Goal: Find contact information: Find contact information

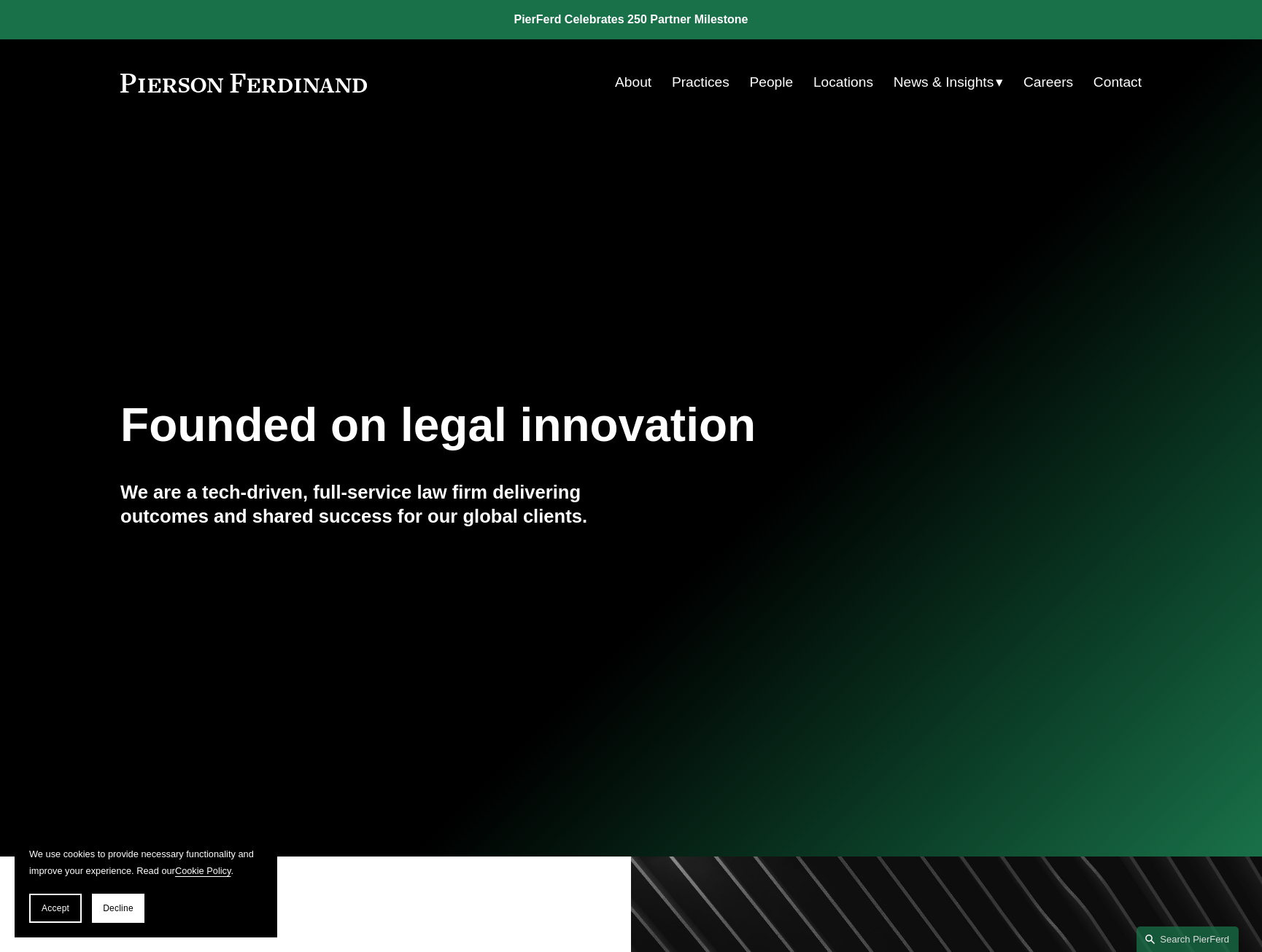
click at [767, 81] on link "People" at bounding box center [771, 82] width 44 height 27
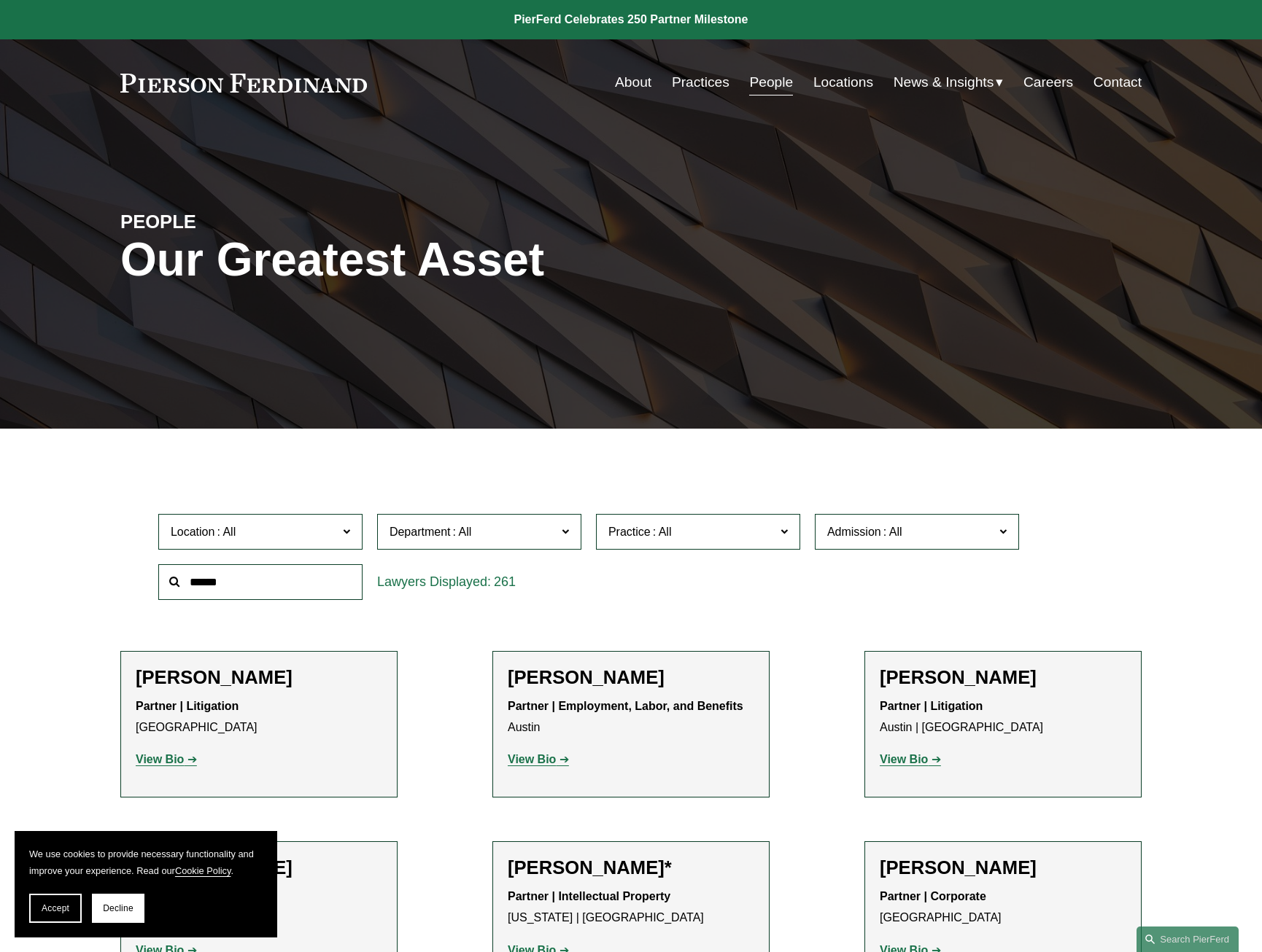
click at [58, 908] on span "Accept" at bounding box center [55, 908] width 27 height 10
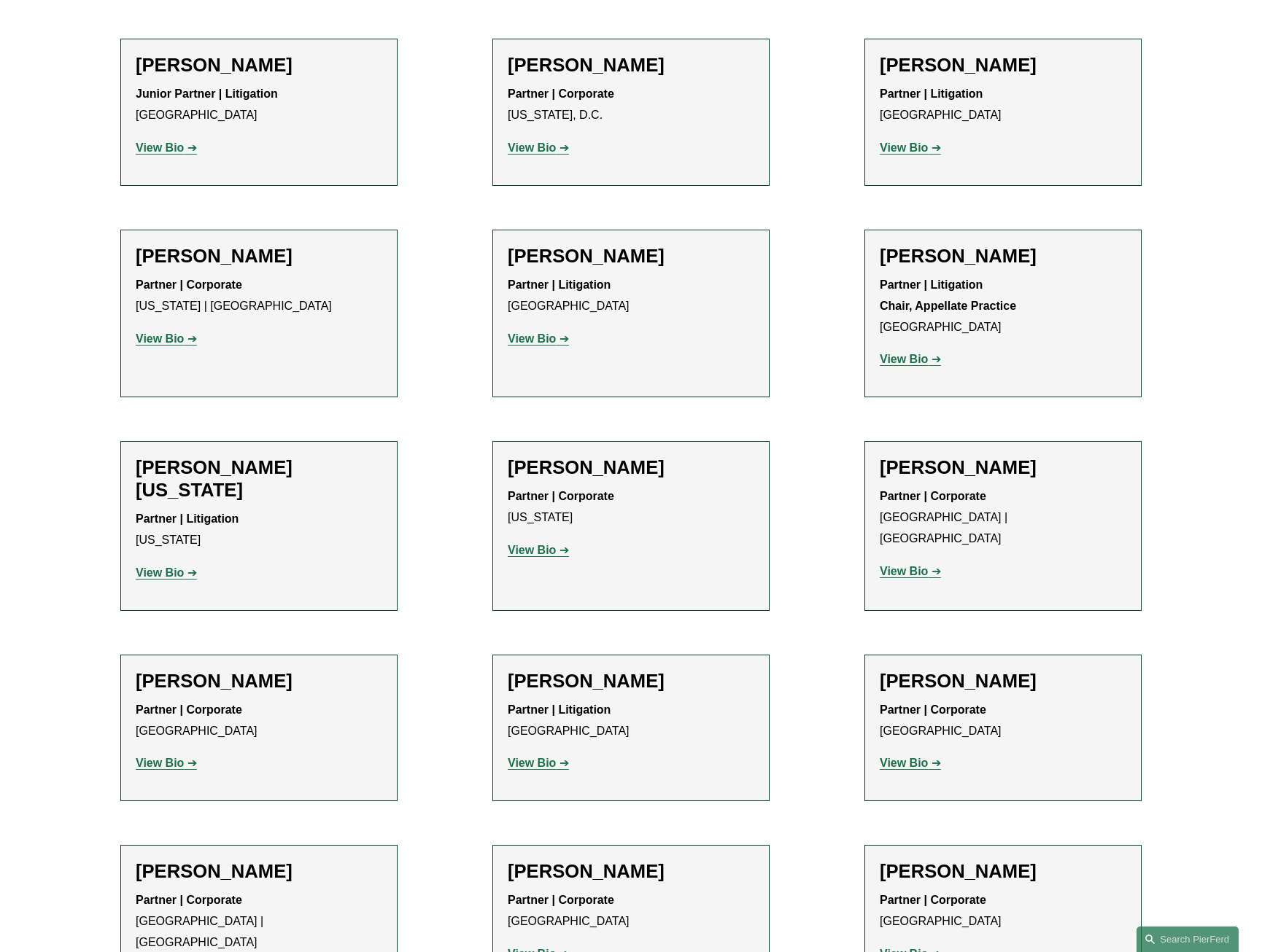
scroll to position [17607, 0]
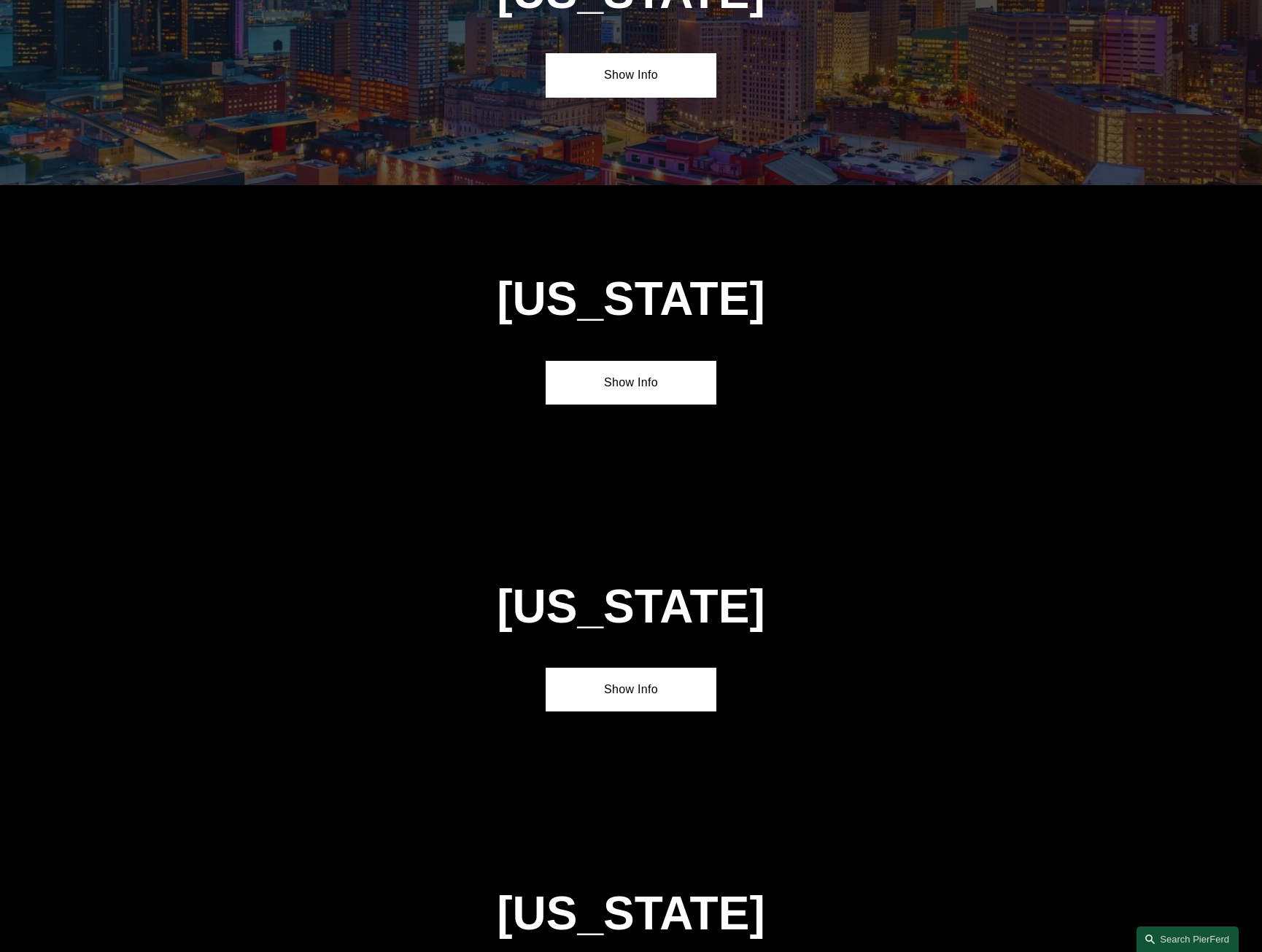
scroll to position [3549, 0]
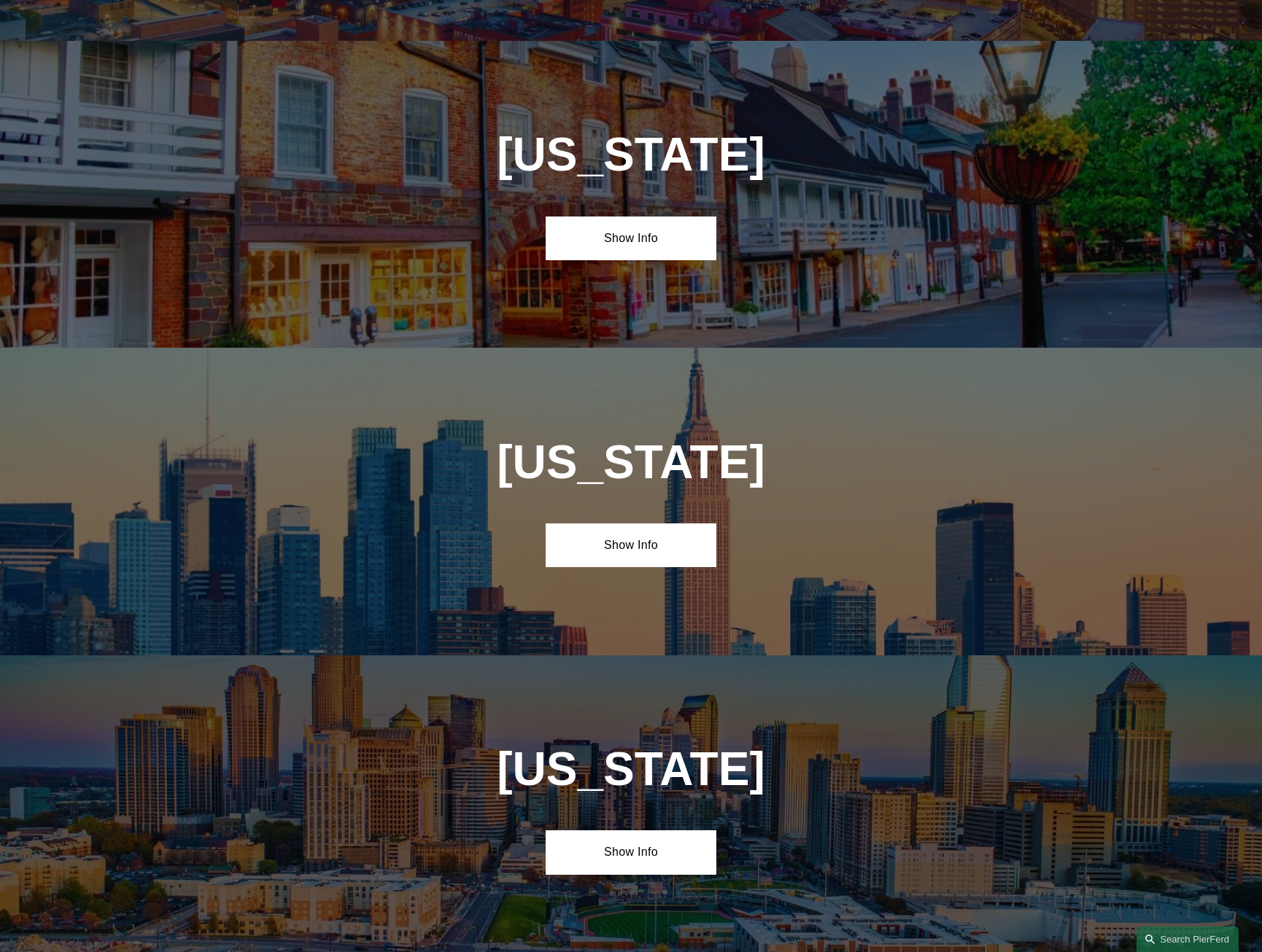
click at [615, 523] on link "Show Info" at bounding box center [630, 545] width 170 height 44
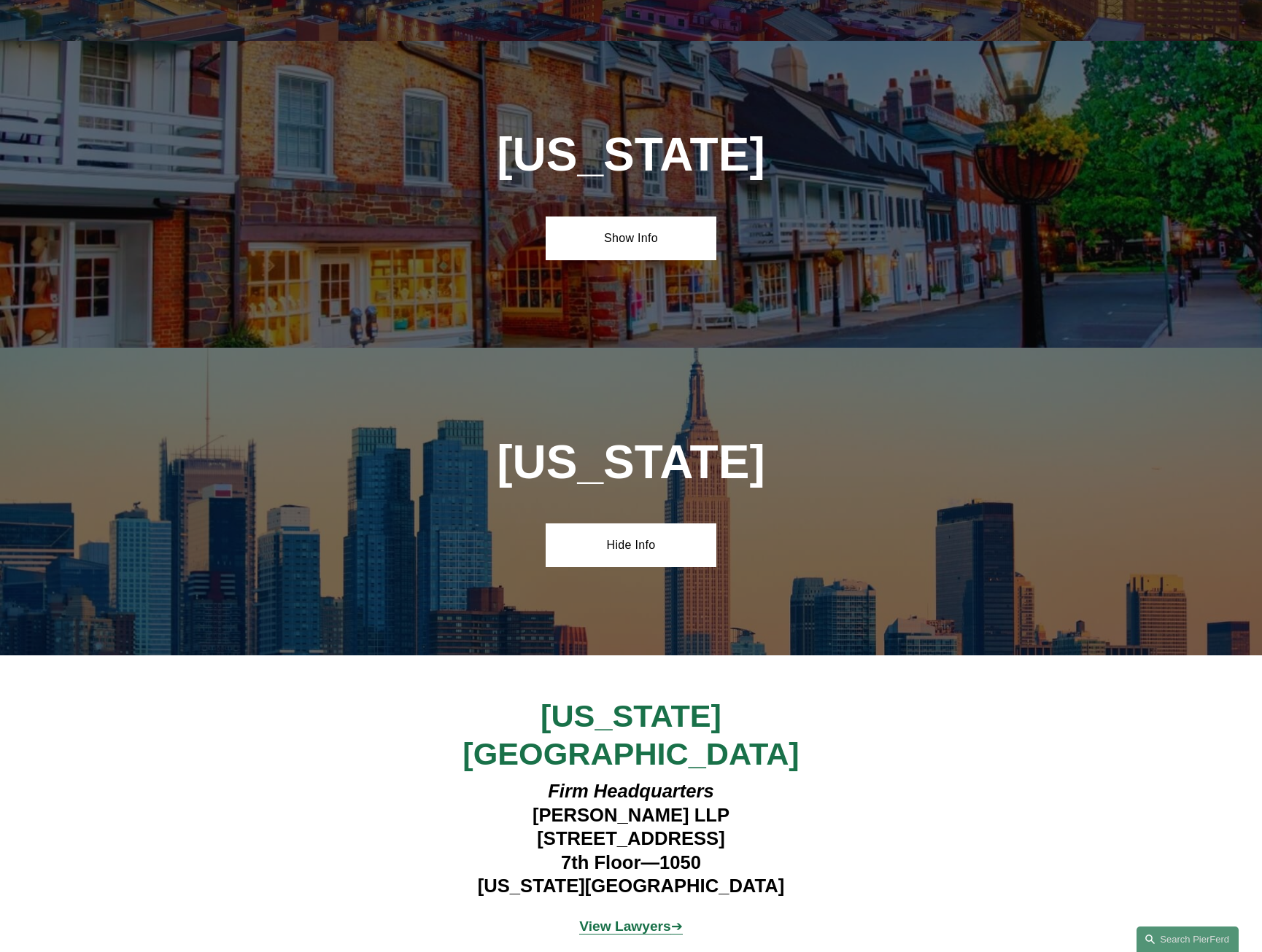
click at [616, 698] on span "[US_STATE][GEOGRAPHIC_DATA]" at bounding box center [630, 735] width 336 height 73
click at [608, 781] on em "Firm Headquarters" at bounding box center [631, 791] width 166 height 20
drag, startPoint x: 502, startPoint y: 728, endPoint x: 767, endPoint y: 726, distance: 265.0
click at [767, 780] on h4 "Firm Headquarters [PERSON_NAME] LLP [STREET_ADDRESS][US_STATE]" at bounding box center [631, 838] width 425 height 118
copy h4 "[STREET_ADDRESS]"
